Goal: Transaction & Acquisition: Book appointment/travel/reservation

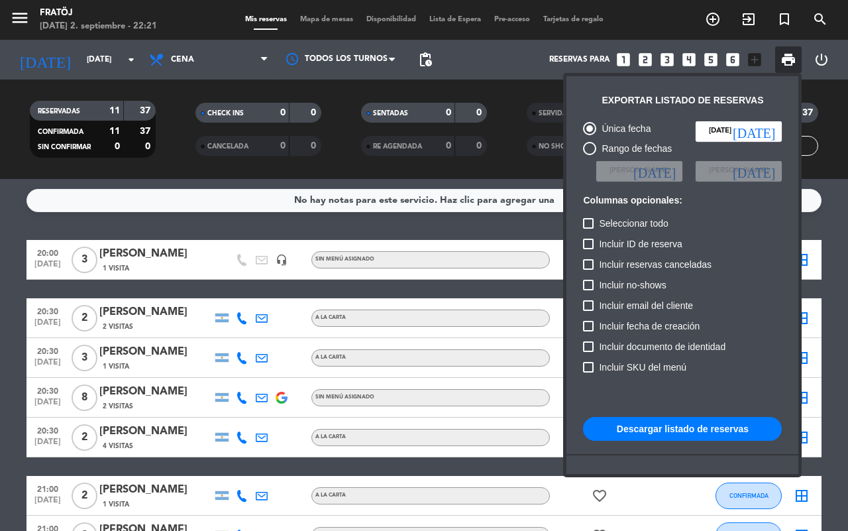
click at [332, 291] on div at bounding box center [424, 265] width 848 height 531
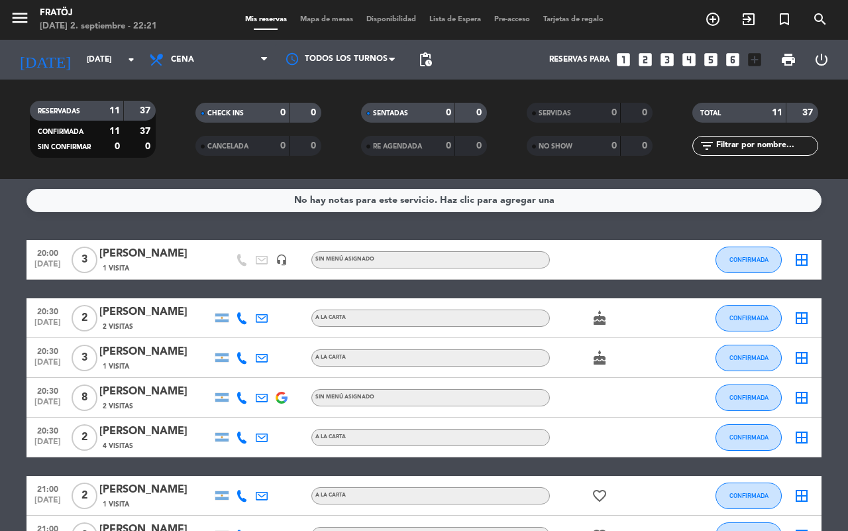
click at [644, 60] on icon "looks_two" at bounding box center [645, 59] width 17 height 17
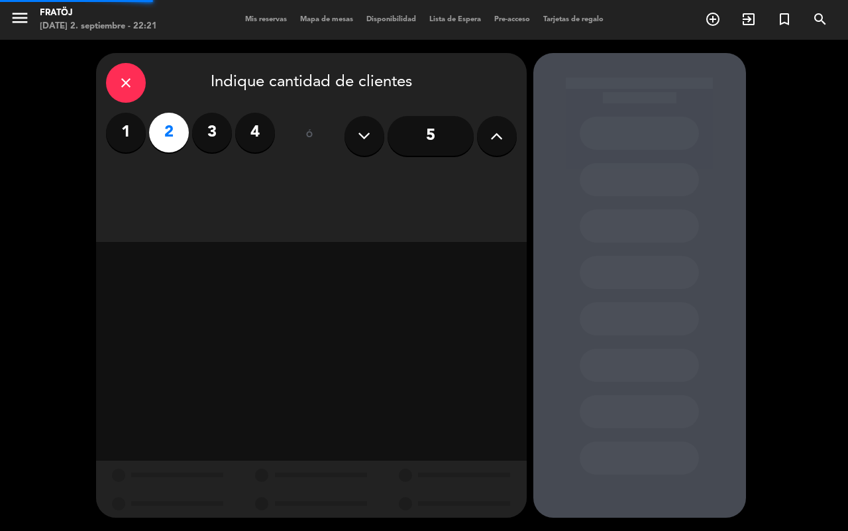
click at [644, 60] on div at bounding box center [639, 285] width 213 height 464
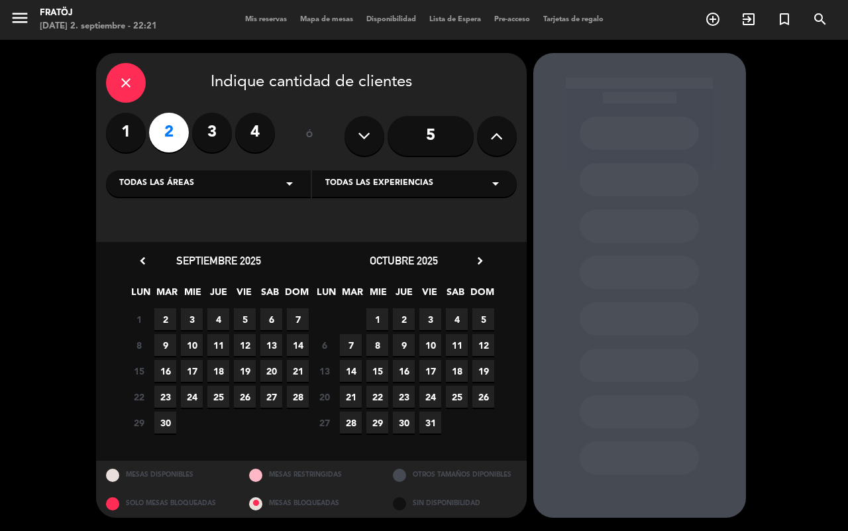
click at [189, 315] on span "3" at bounding box center [192, 319] width 22 height 22
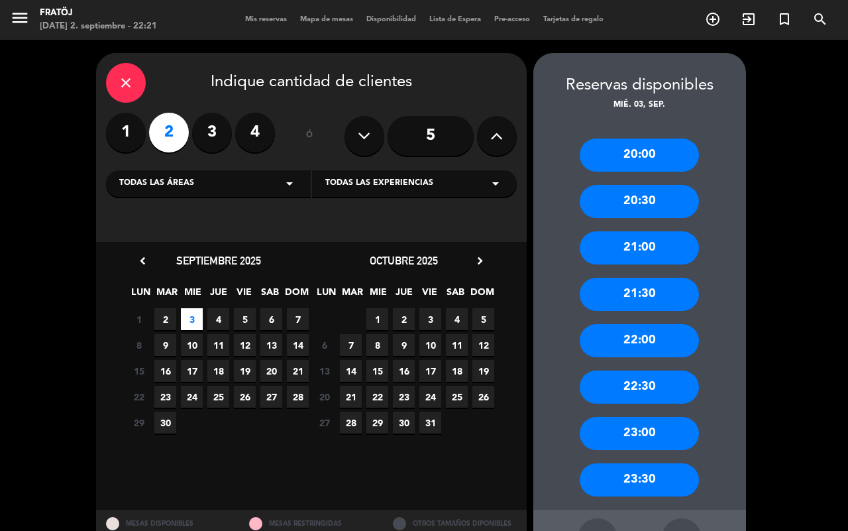
click at [664, 299] on div "21:30" at bounding box center [639, 294] width 119 height 33
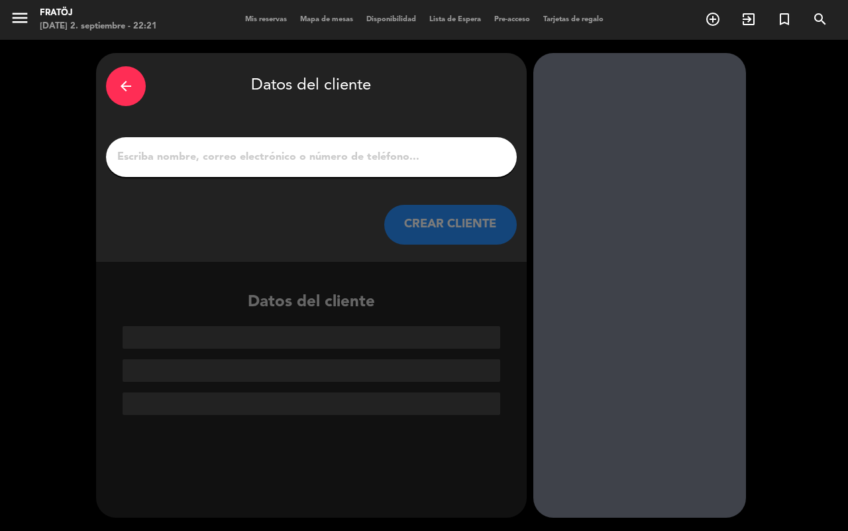
click at [384, 158] on input "1" at bounding box center [311, 157] width 391 height 19
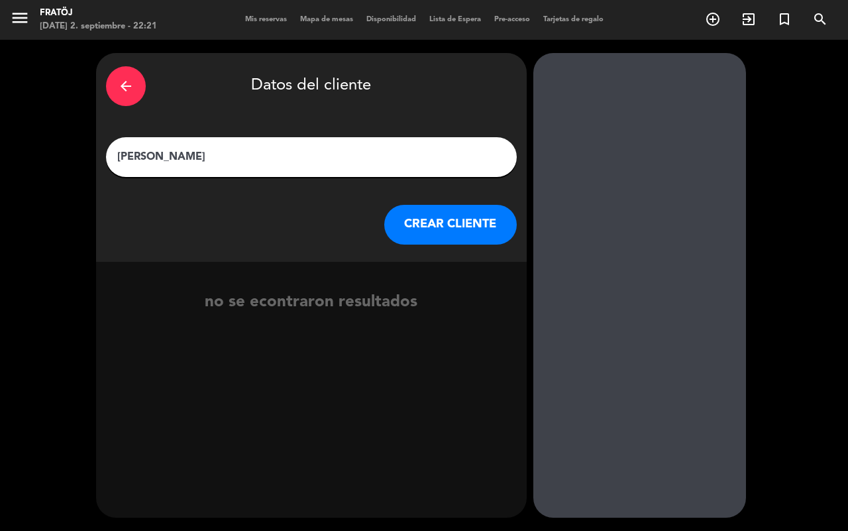
type input "[PERSON_NAME]"
click at [402, 235] on button "CREAR CLIENTE" at bounding box center [450, 225] width 132 height 40
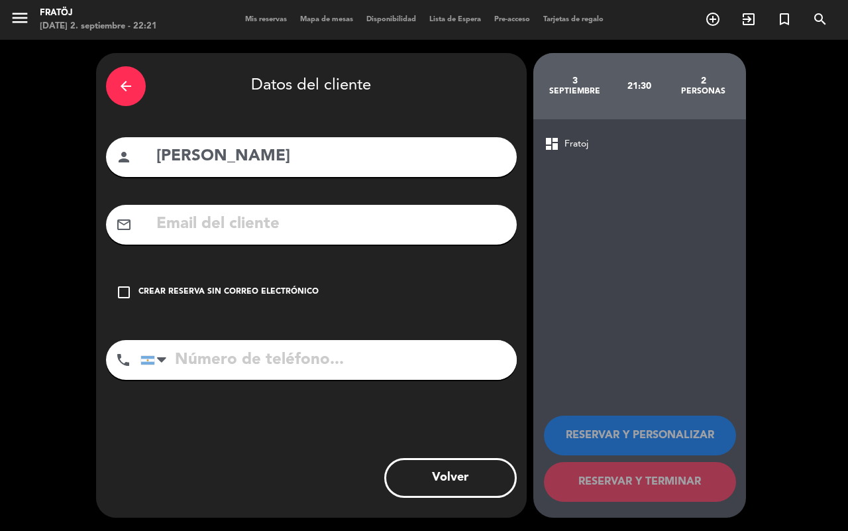
click at [299, 288] on div "Crear reserva sin correo electrónico" at bounding box center [228, 291] width 180 height 13
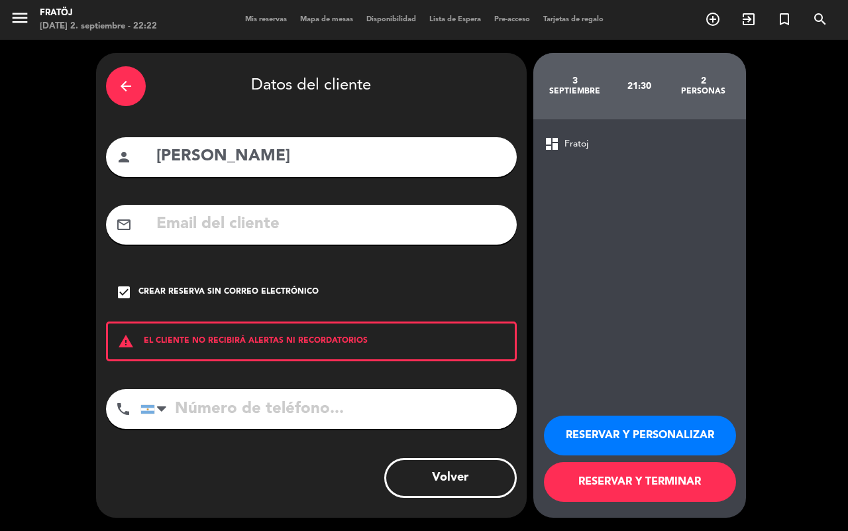
click at [278, 407] on input "tel" at bounding box center [328, 409] width 376 height 40
type input "1128627721"
click at [603, 433] on button "RESERVAR Y PERSONALIZAR" at bounding box center [640, 435] width 192 height 40
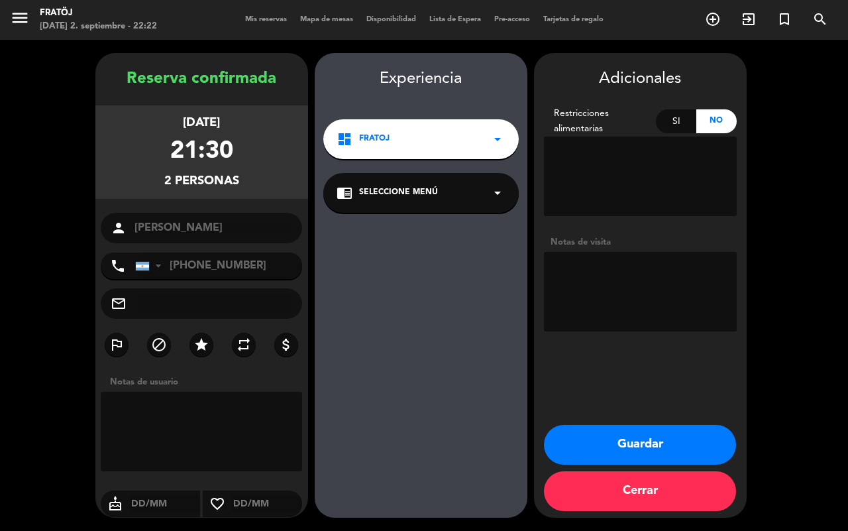
click at [646, 306] on textarea at bounding box center [640, 291] width 193 height 79
type textarea "[PERSON_NAME] CENTRADA"
click at [658, 454] on button "Guardar" at bounding box center [640, 445] width 192 height 40
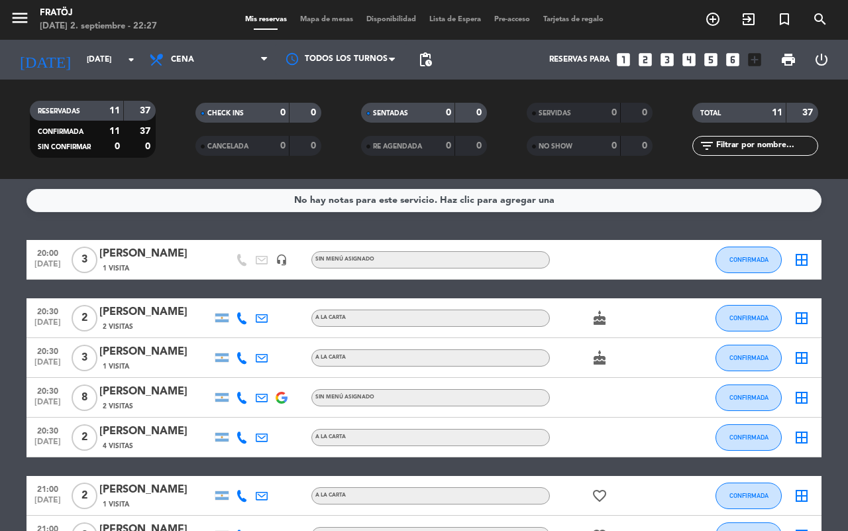
click at [648, 68] on div "Reservas para looks_one looks_two looks_3 looks_4 looks_5 looks_6 add_box" at bounding box center [602, 60] width 329 height 40
click at [647, 63] on icon "looks_two" at bounding box center [645, 59] width 17 height 17
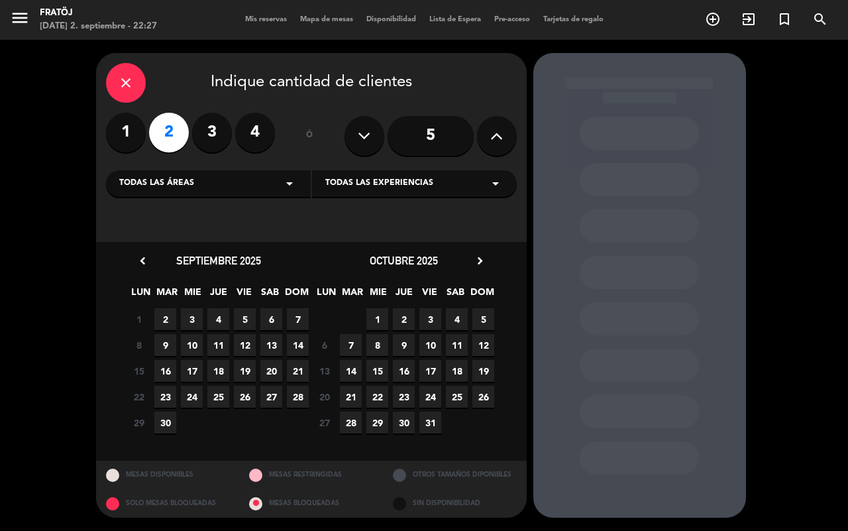
click at [230, 315] on div "1 2 3 4 5 6 7" at bounding box center [218, 319] width 185 height 26
click at [224, 318] on span "4" at bounding box center [218, 319] width 22 height 22
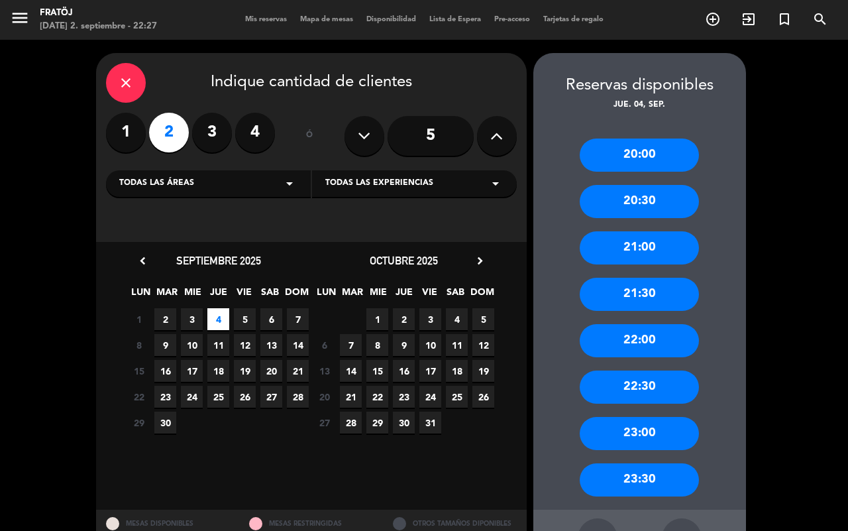
click at [654, 468] on div "23:30" at bounding box center [639, 479] width 119 height 33
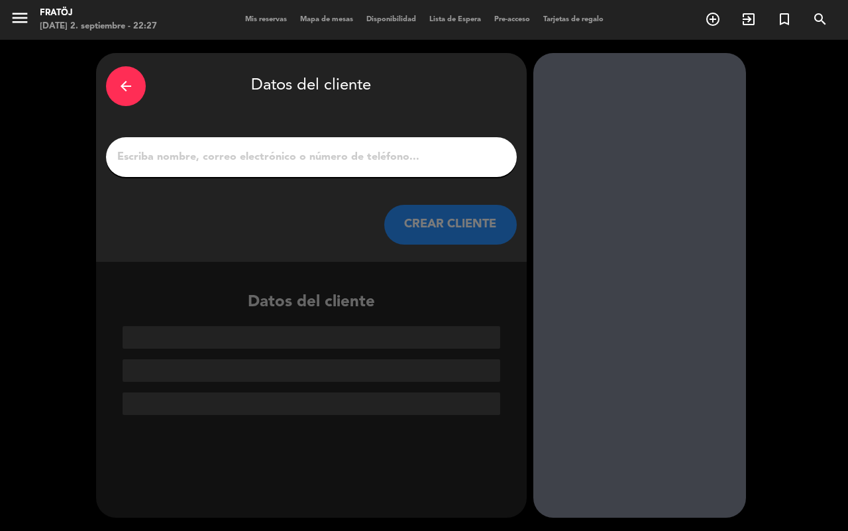
drag, startPoint x: 335, startPoint y: 142, endPoint x: 331, endPoint y: 152, distance: 10.7
click at [333, 146] on div at bounding box center [311, 157] width 411 height 40
click at [331, 152] on input "1" at bounding box center [311, 157] width 391 height 19
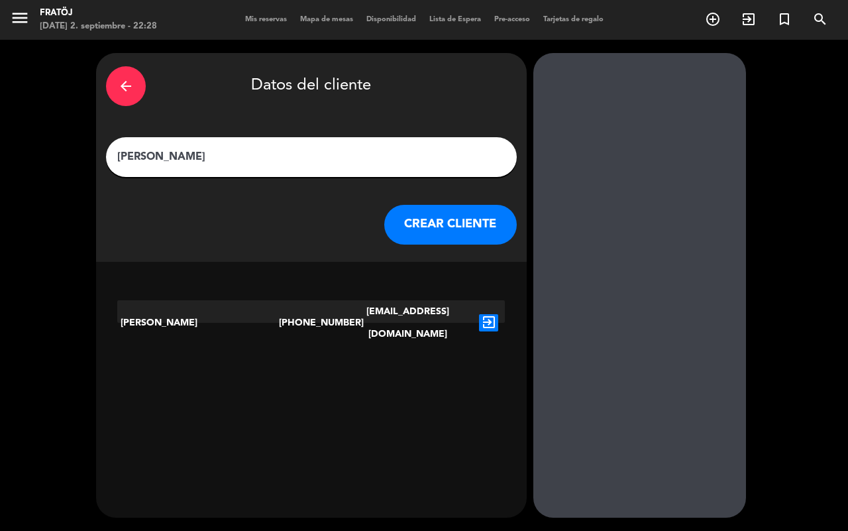
type input "[PERSON_NAME]"
click at [487, 314] on icon "exit_to_app" at bounding box center [488, 322] width 19 height 17
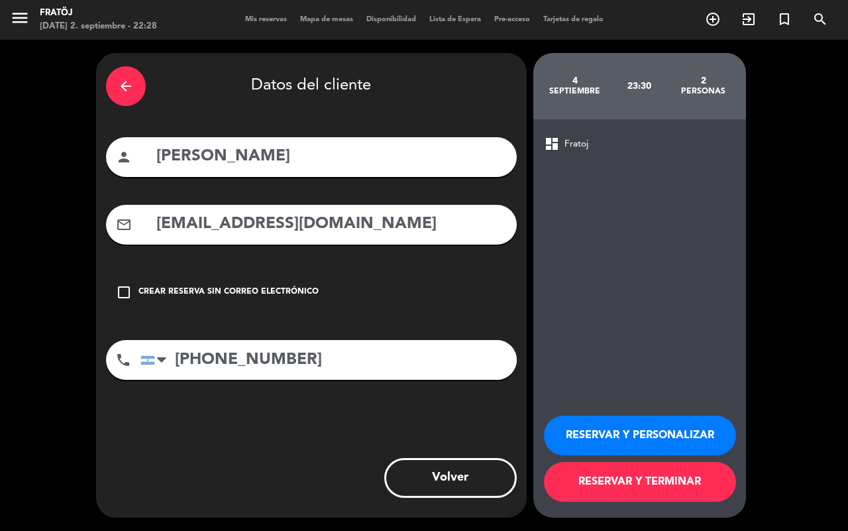
click at [570, 419] on button "RESERVAR Y PERSONALIZAR" at bounding box center [640, 435] width 192 height 40
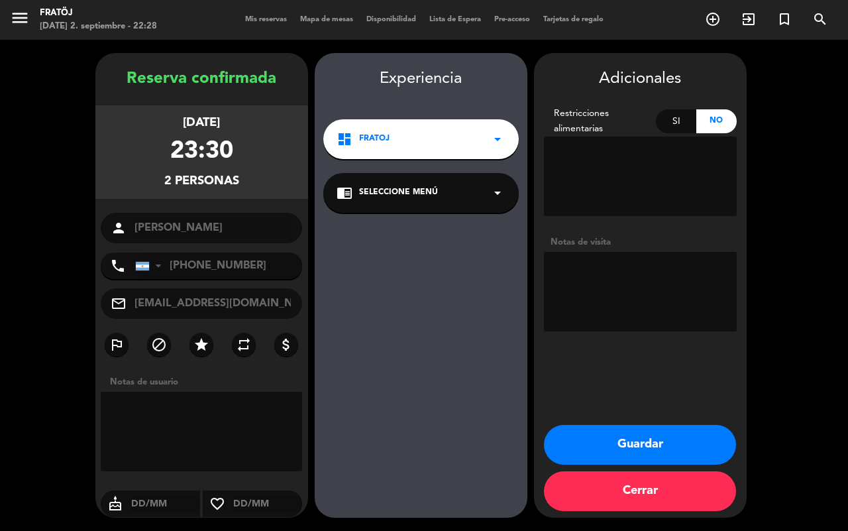
click at [573, 246] on div "Notas de visita" at bounding box center [640, 242] width 193 height 14
click at [584, 274] on textarea at bounding box center [640, 291] width 193 height 79
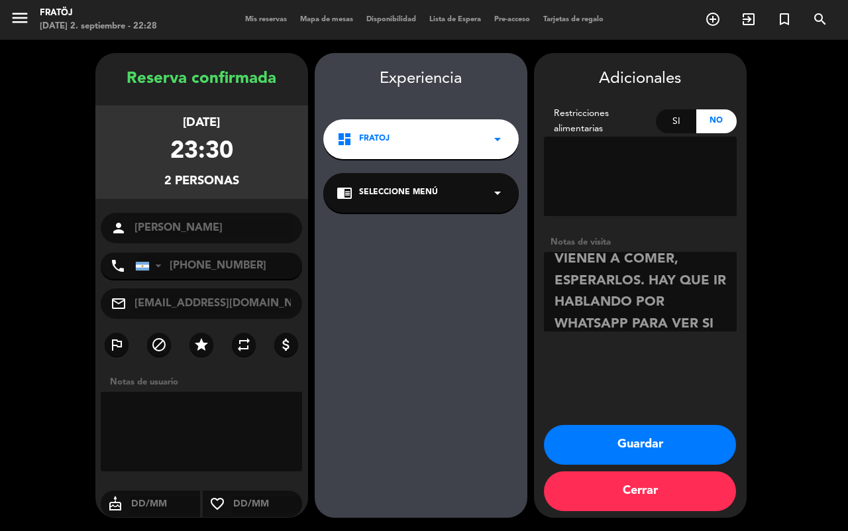
scroll to position [30, 0]
type textarea "VIENEN A COMER, ESPERARLOS. HAY QUE IR HABLANDO POR WHATSAPP PARA VER SI LLEGAN"
click at [638, 451] on button "Guardar" at bounding box center [640, 445] width 192 height 40
